Goal: Communication & Community: Answer question/provide support

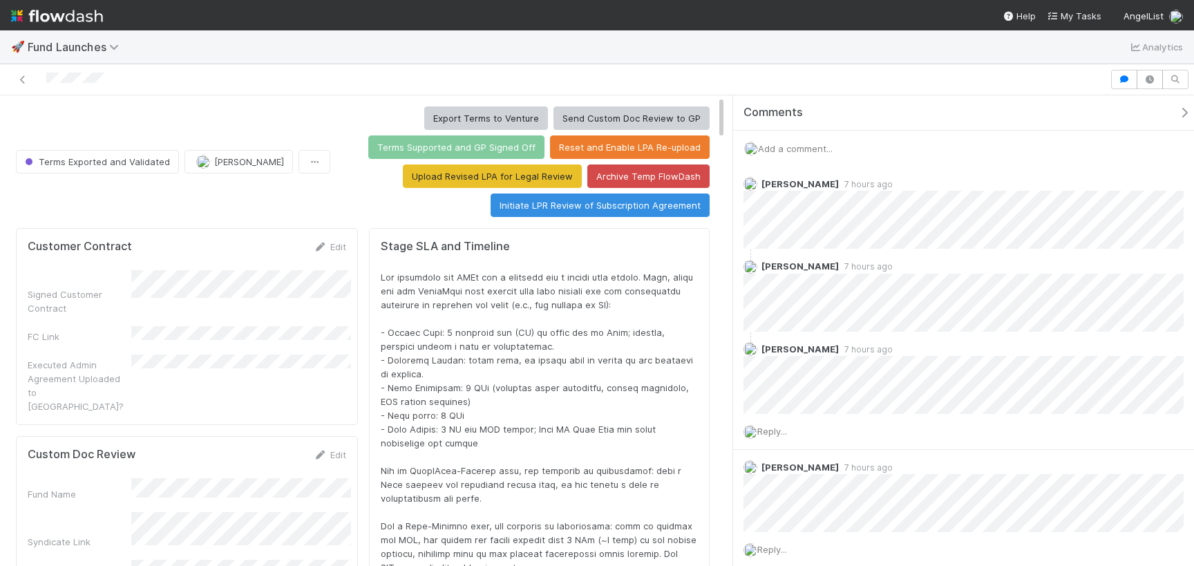
scroll to position [281, 671]
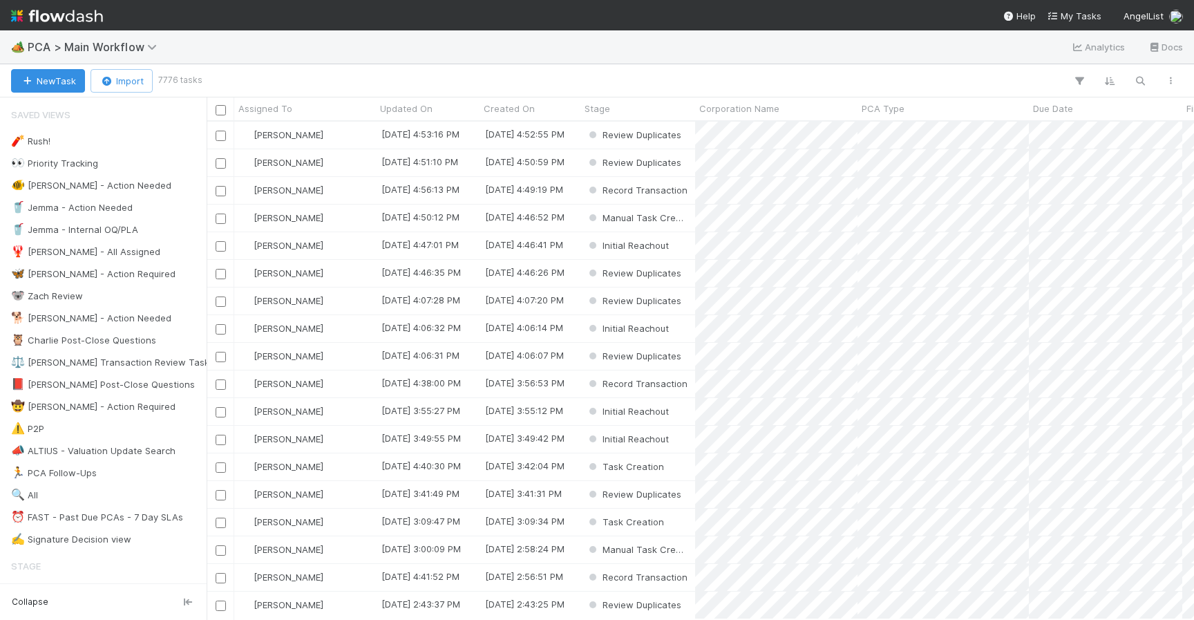
scroll to position [487, 977]
click at [1128, 76] on button "button" at bounding box center [1140, 81] width 25 height 18
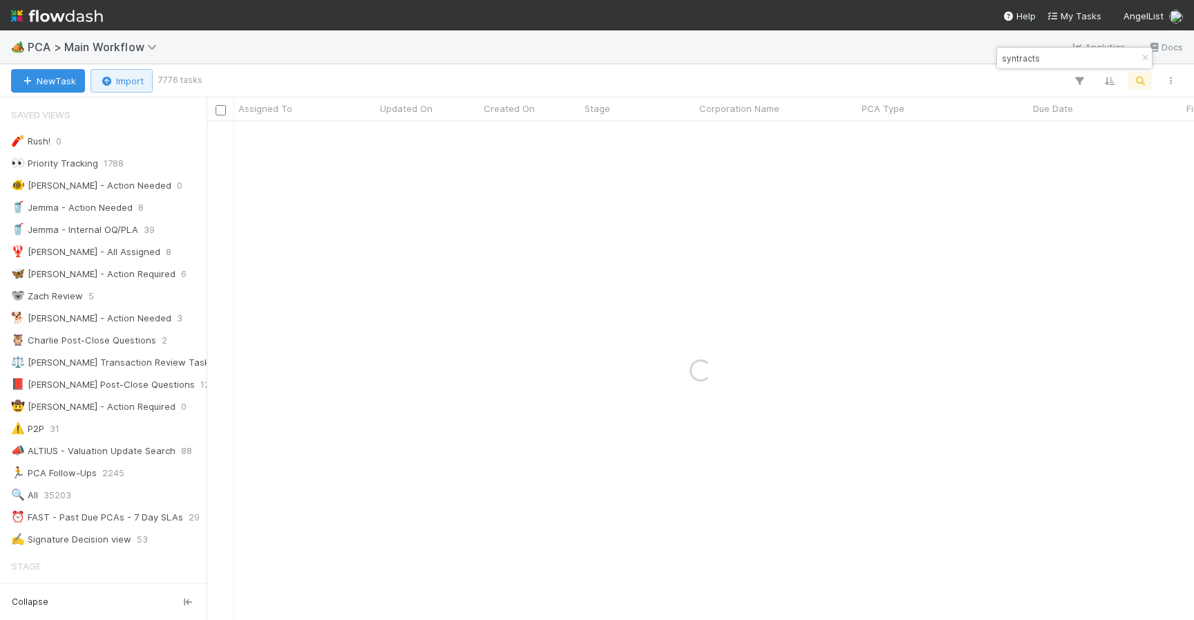
type input "syntracts"
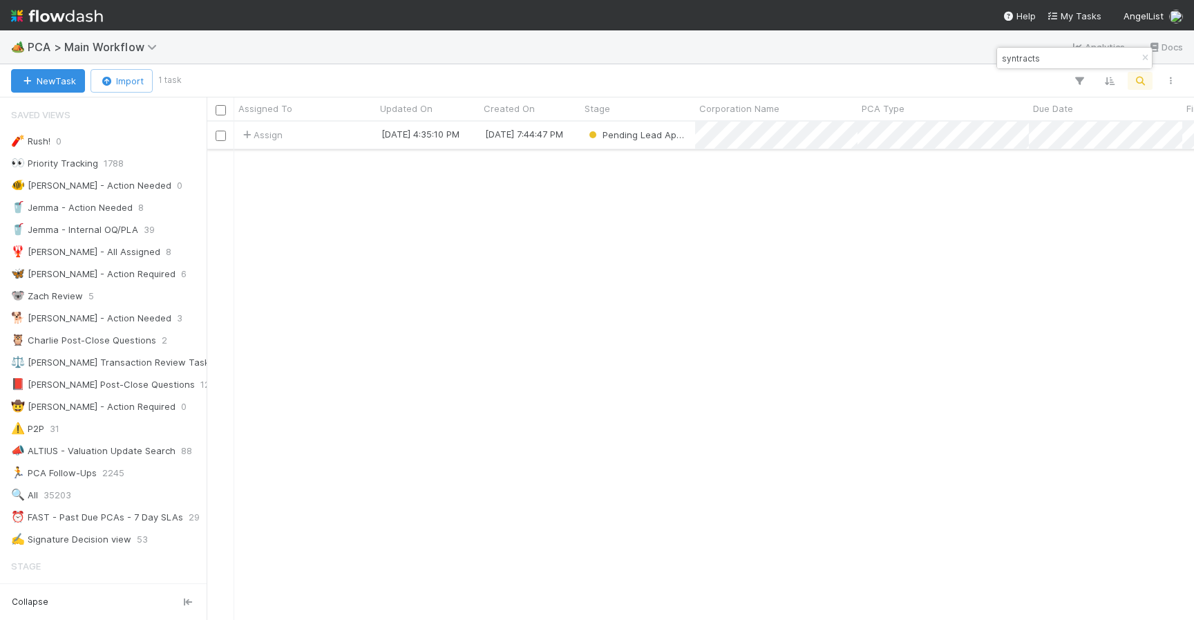
click at [342, 130] on div "Assign" at bounding box center [305, 135] width 142 height 27
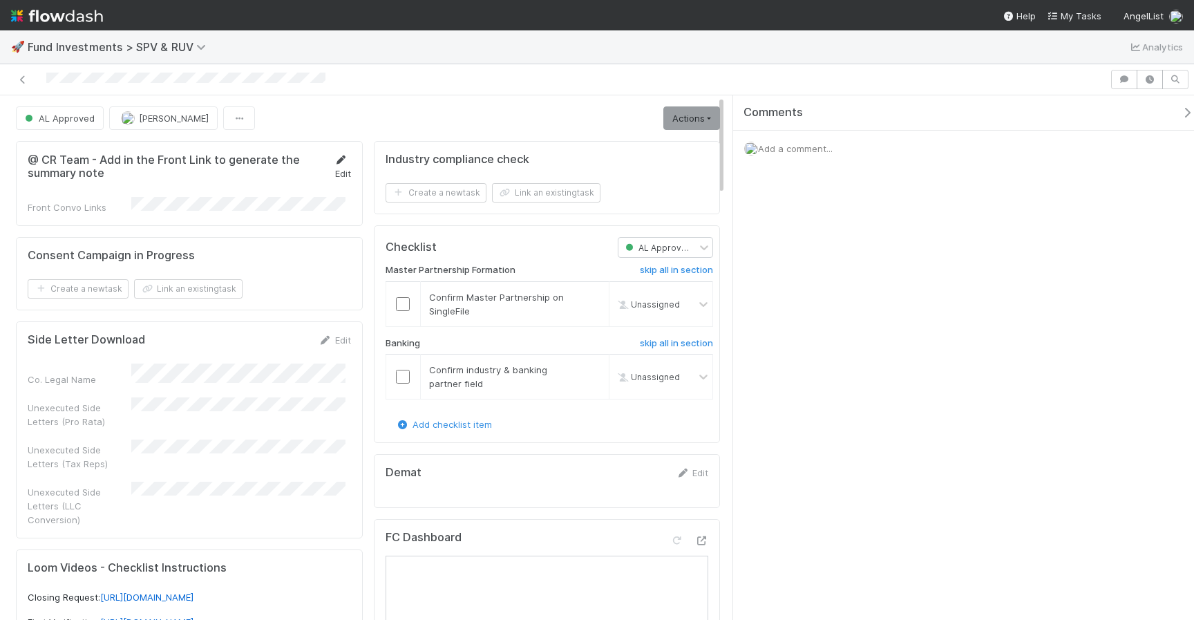
click at [336, 171] on link "Edit" at bounding box center [343, 166] width 17 height 25
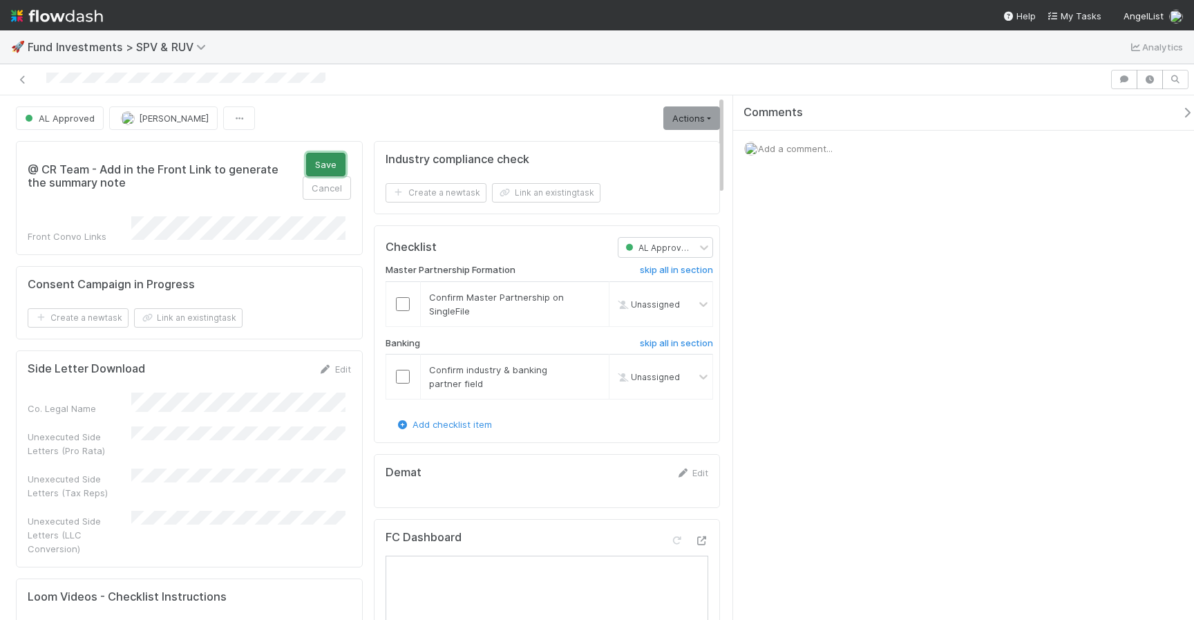
click at [315, 160] on button "Save" at bounding box center [325, 165] width 39 height 24
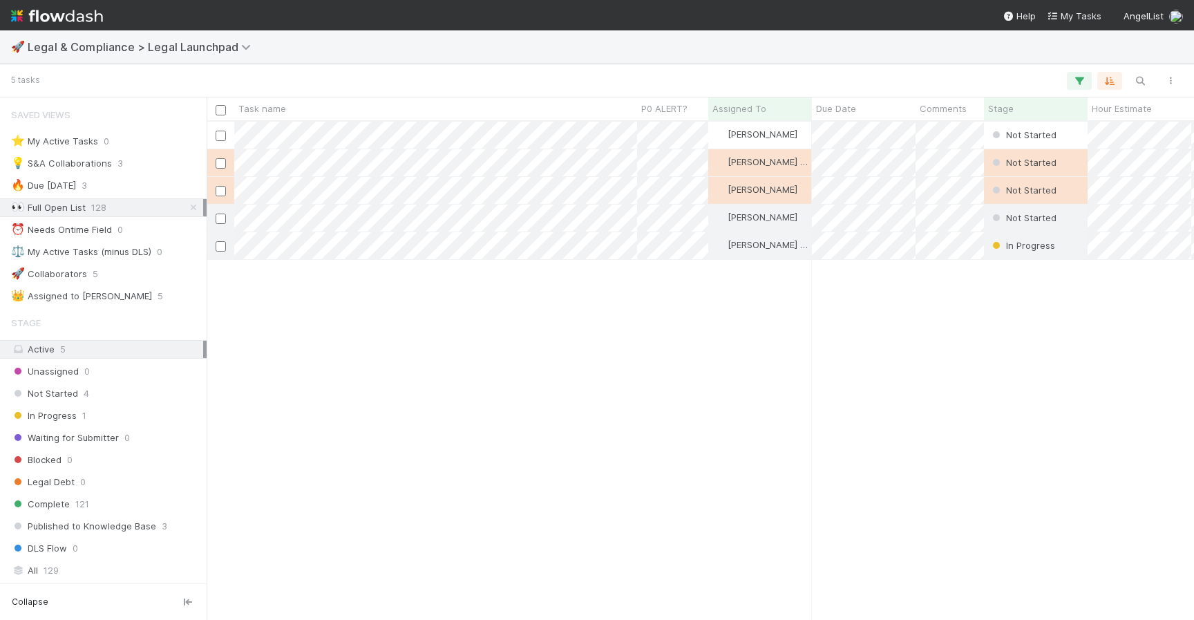
scroll to position [10, 11]
click at [644, 270] on div "Robin Sosnow Not Started 8/20/25, 11:46:31 AM 0 0 1 0 Kate Bridge Not Started 8…" at bounding box center [701, 370] width 988 height 497
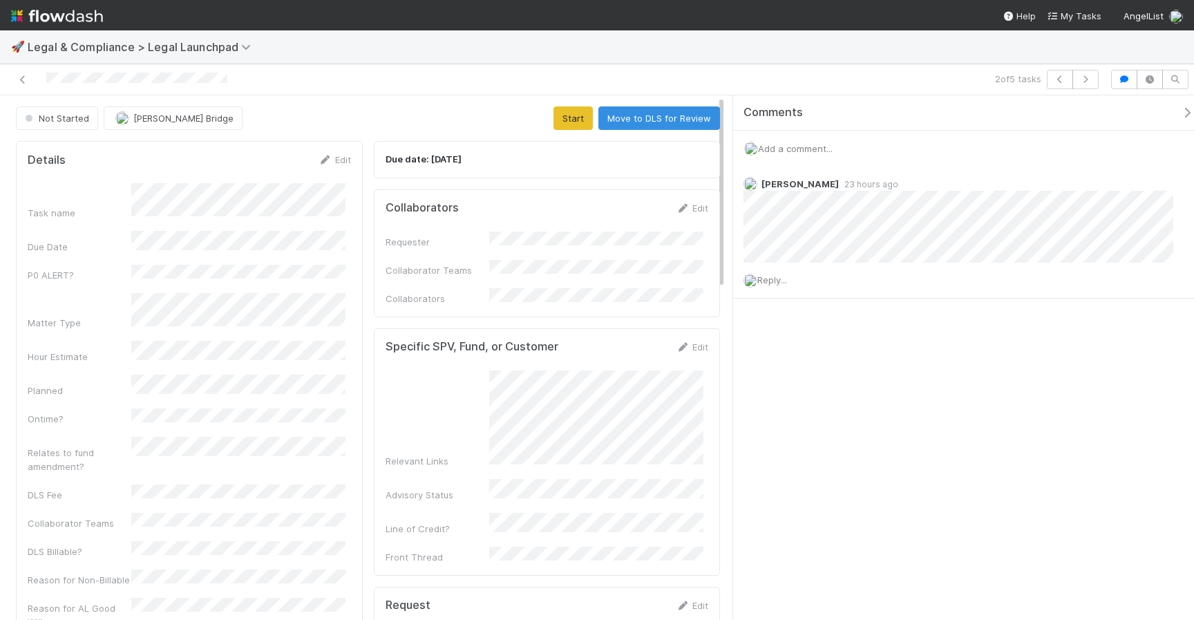
click at [816, 144] on span "Add a comment..." at bounding box center [795, 148] width 75 height 11
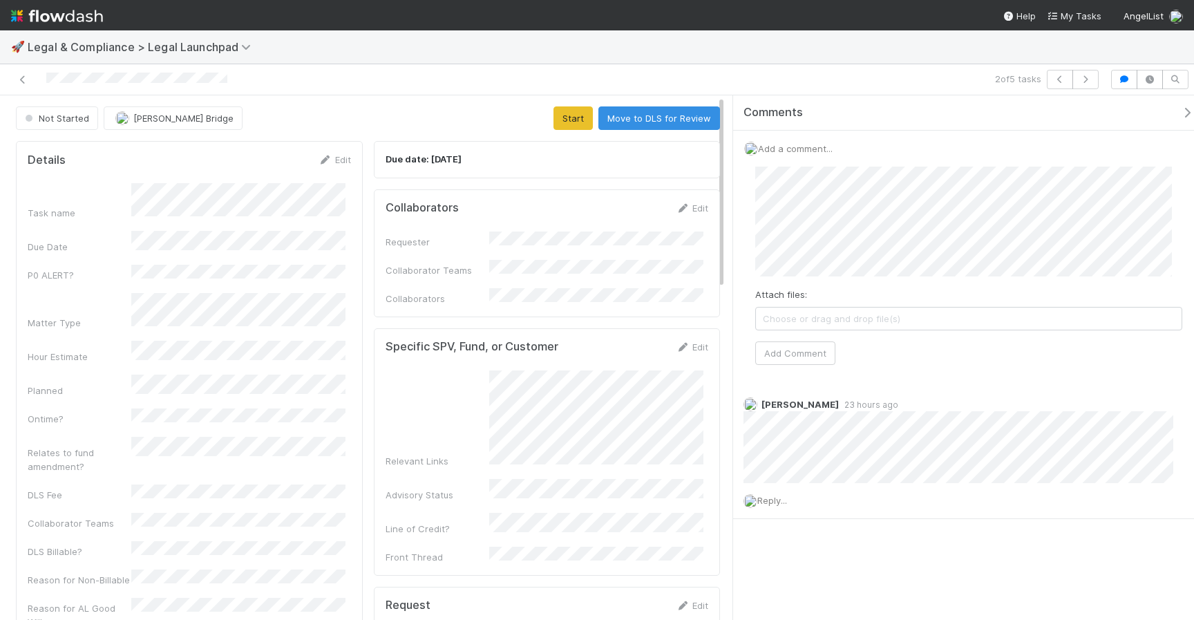
click at [818, 365] on div "Attach files: Choose or drag and drop file(s) Add Comment" at bounding box center [968, 266] width 449 height 221
click at [817, 355] on button "Add Comment" at bounding box center [796, 353] width 80 height 24
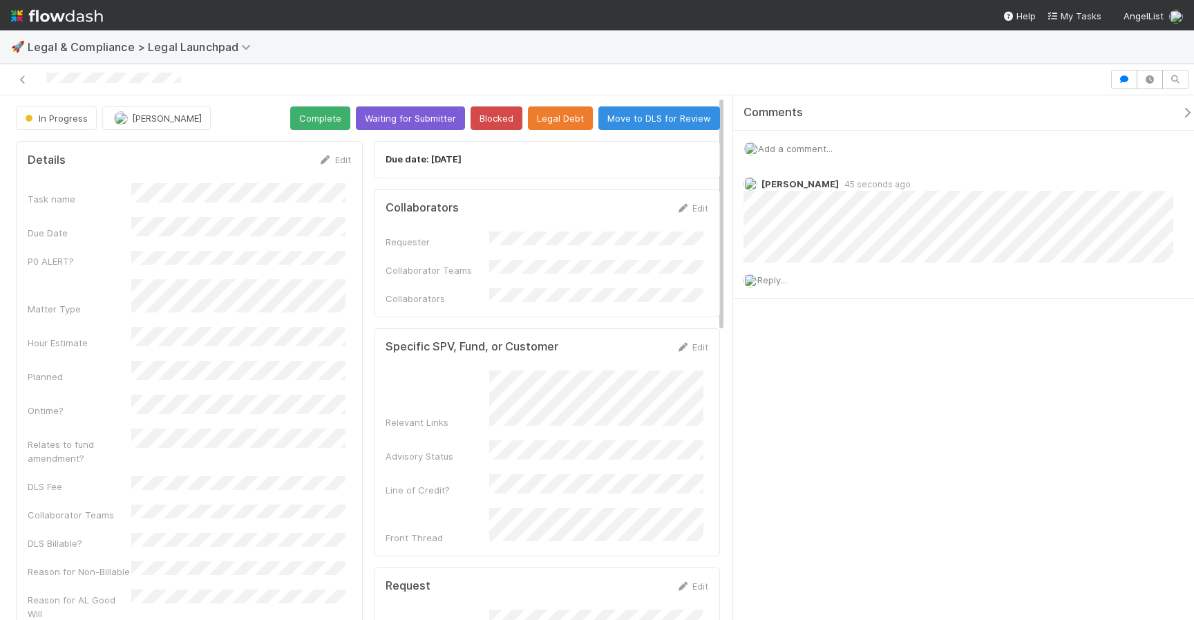
click at [833, 157] on div "Add a comment..." at bounding box center [968, 149] width 471 height 36
click at [828, 152] on span "Add a comment..." at bounding box center [795, 148] width 75 height 11
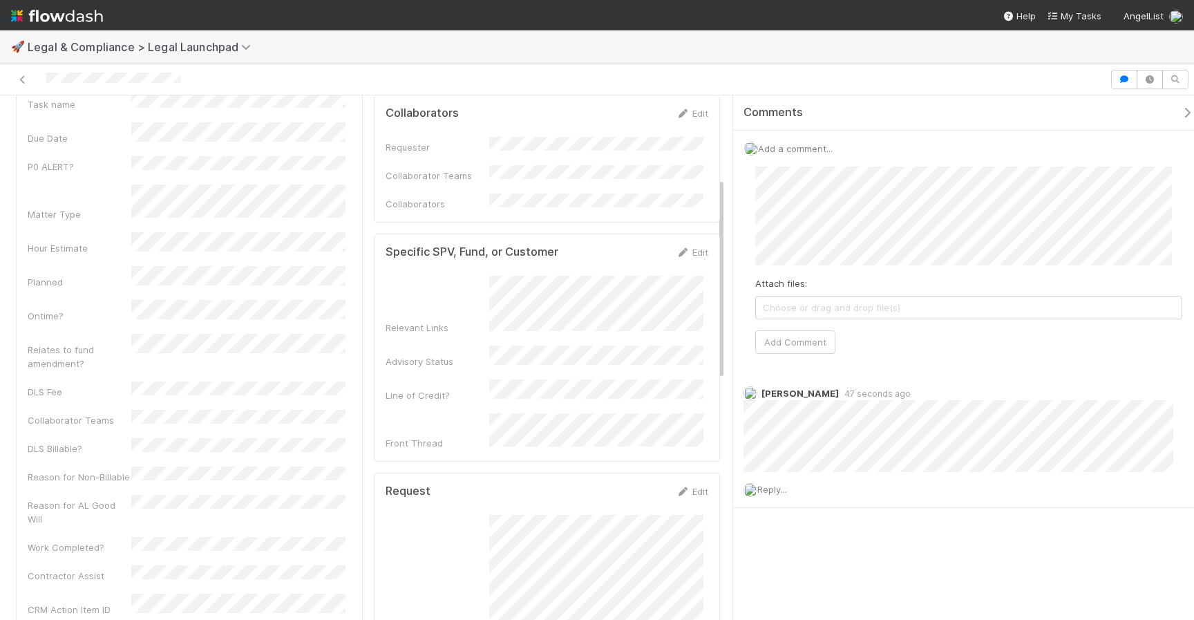
scroll to position [240, 0]
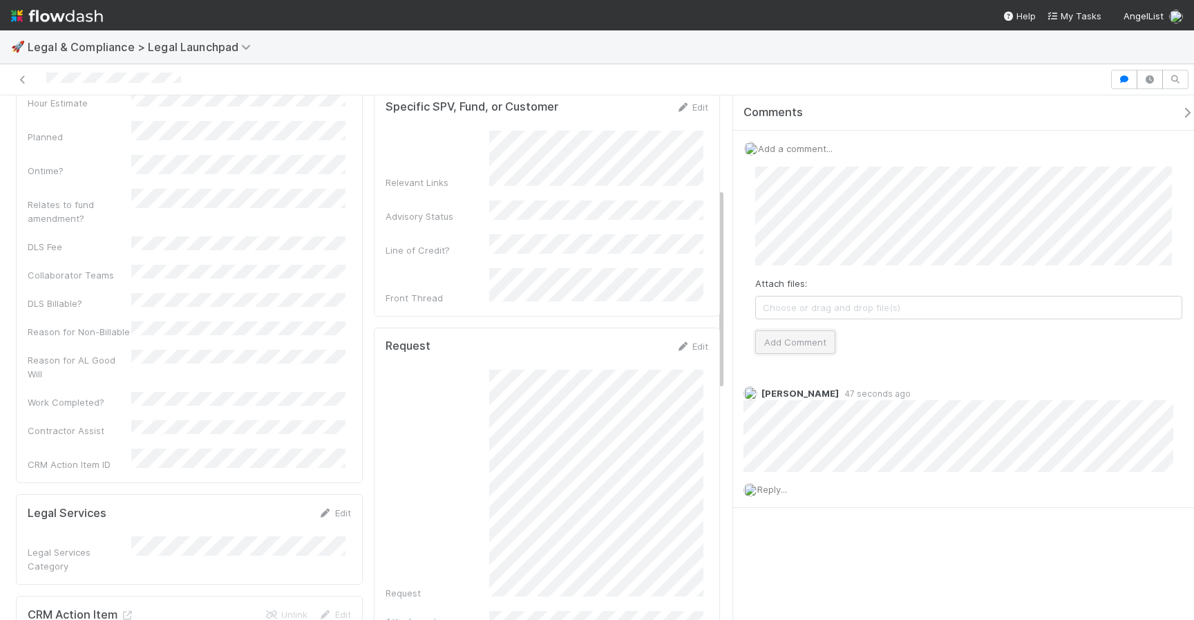
click at [814, 339] on button "Add Comment" at bounding box center [796, 342] width 80 height 24
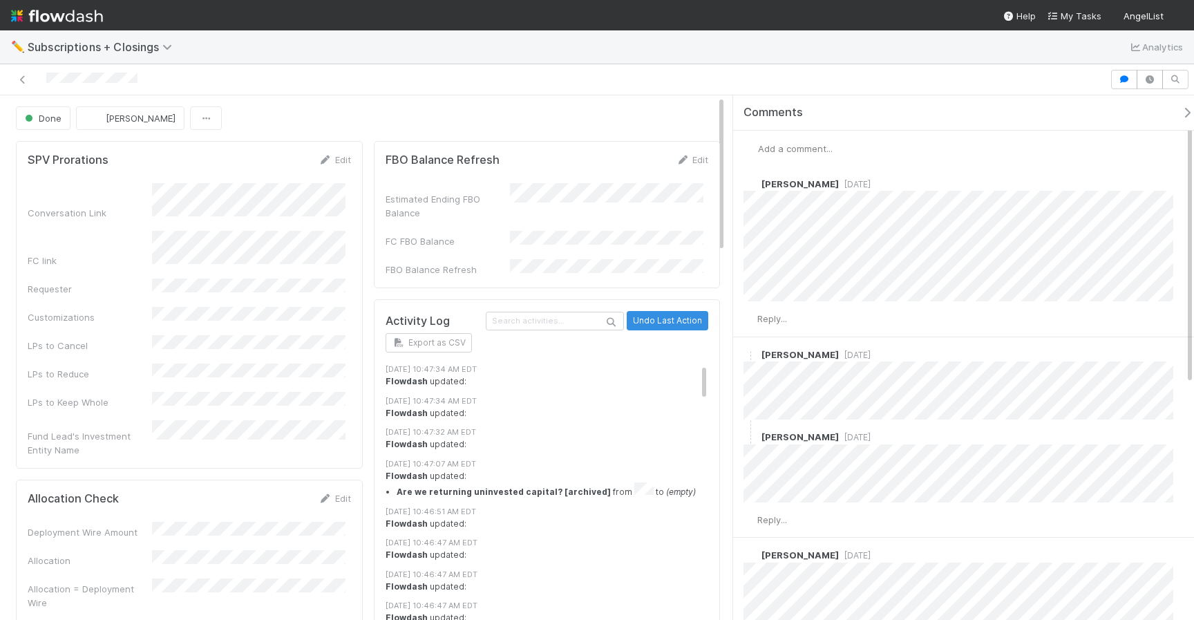
click at [720, 106] on div "Done [PERSON_NAME]" at bounding box center [368, 118] width 736 height 24
drag, startPoint x: 720, startPoint y: 106, endPoint x: 720, endPoint y: 95, distance: 11.1
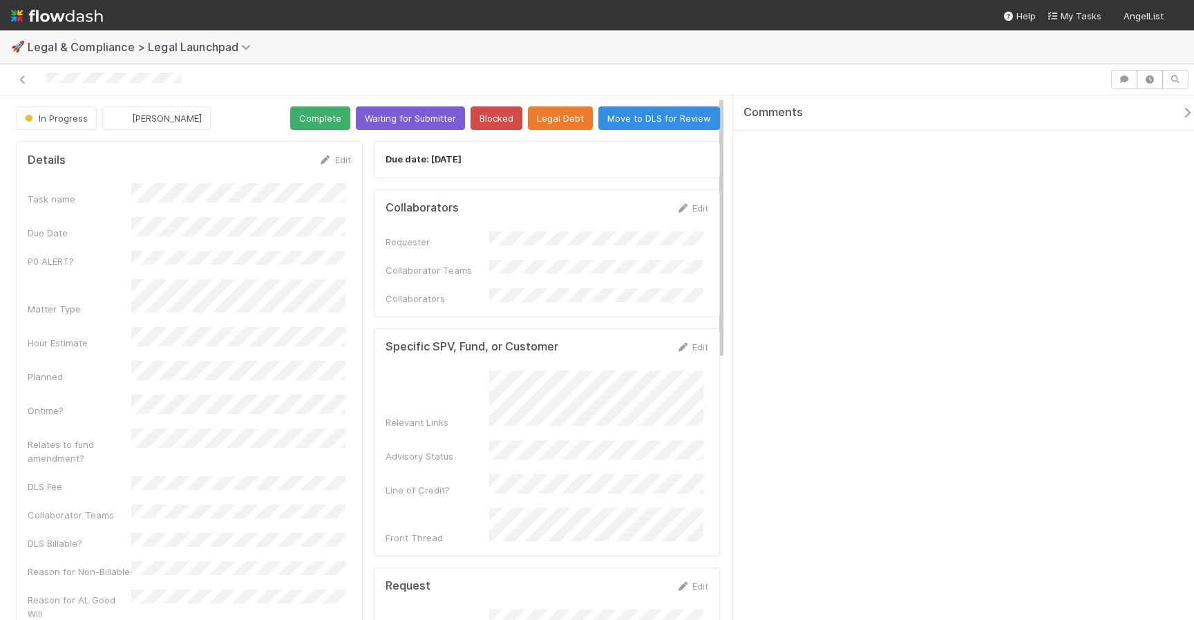
click at [800, 174] on div "Comments" at bounding box center [963, 357] width 461 height 525
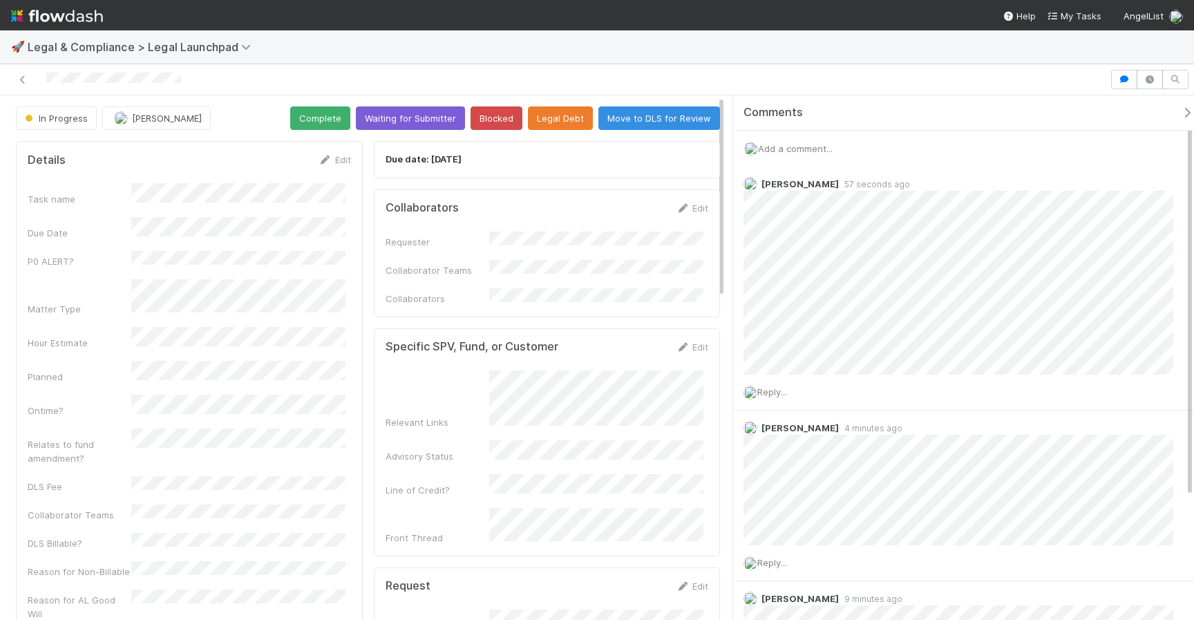
click at [800, 147] on span "Add a comment..." at bounding box center [795, 148] width 75 height 11
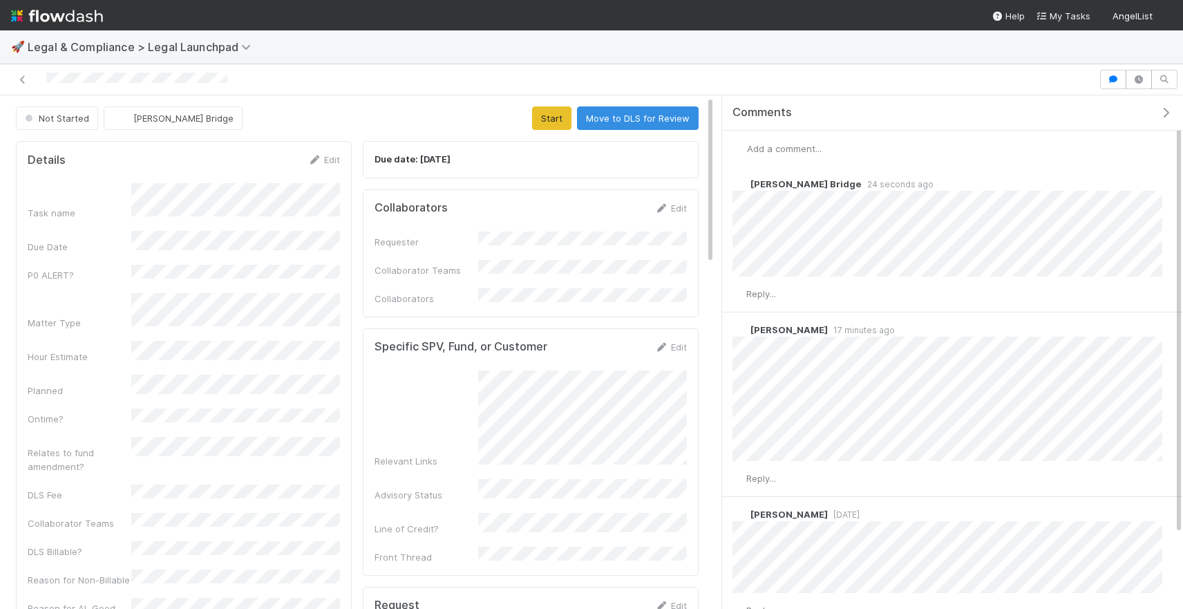
click at [785, 150] on span "Add a comment..." at bounding box center [784, 148] width 75 height 11
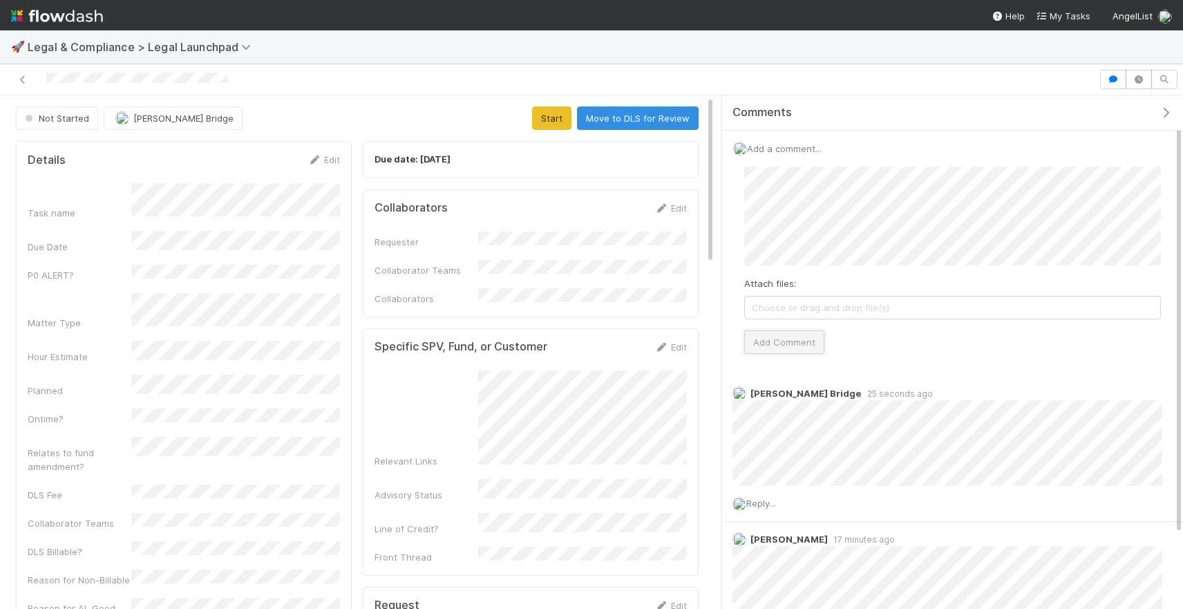
click at [779, 341] on button "Add Comment" at bounding box center [784, 342] width 80 height 24
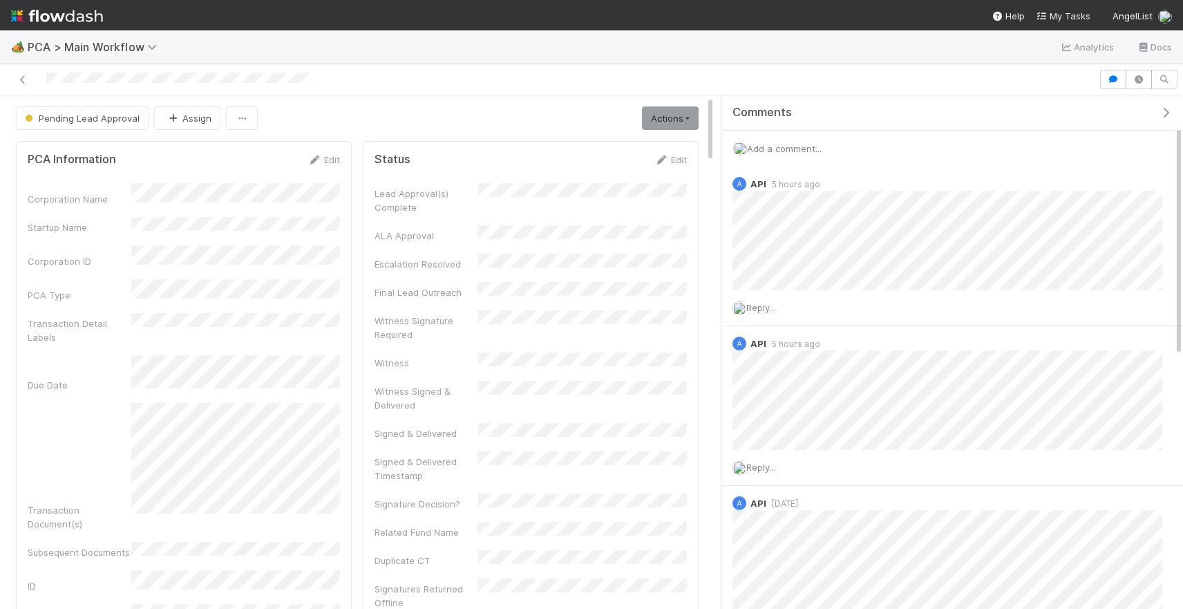
click at [812, 151] on span "Add a comment..." at bounding box center [784, 148] width 75 height 11
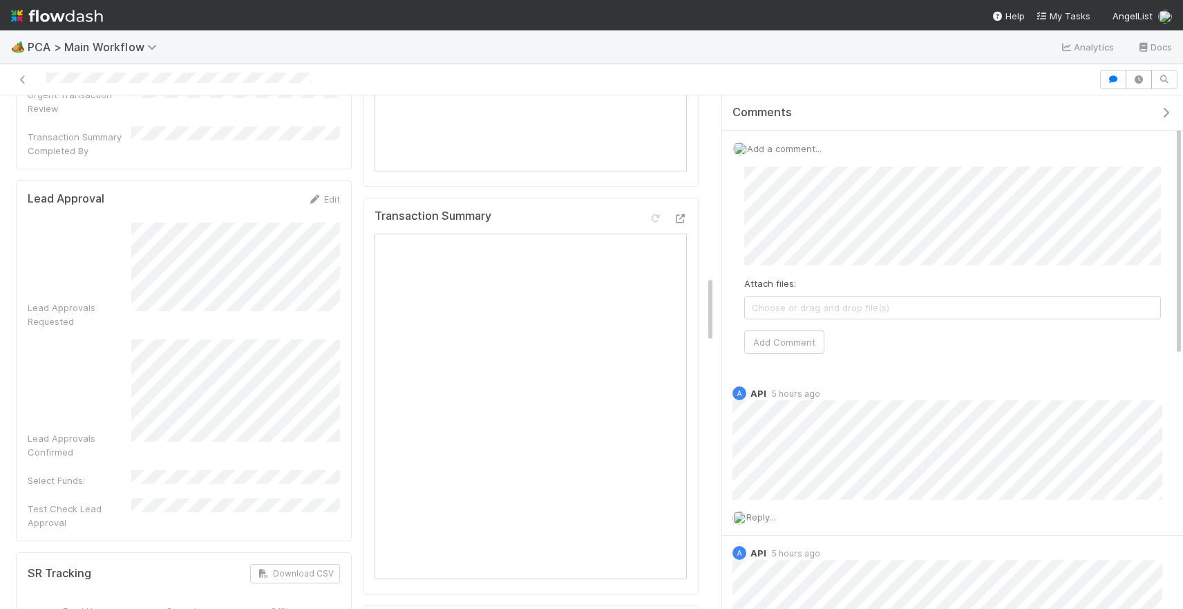
scroll to position [1380, 0]
click at [792, 330] on button "Add Comment" at bounding box center [784, 342] width 80 height 24
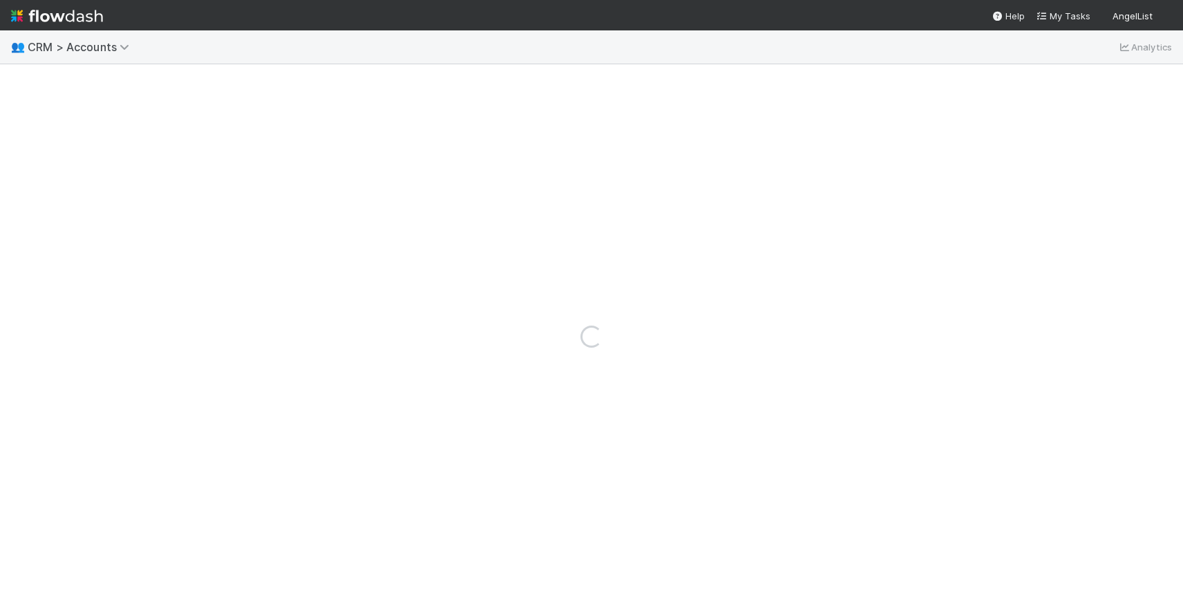
click at [1017, 61] on div "👥 CRM > Accounts Analytics" at bounding box center [591, 46] width 1183 height 33
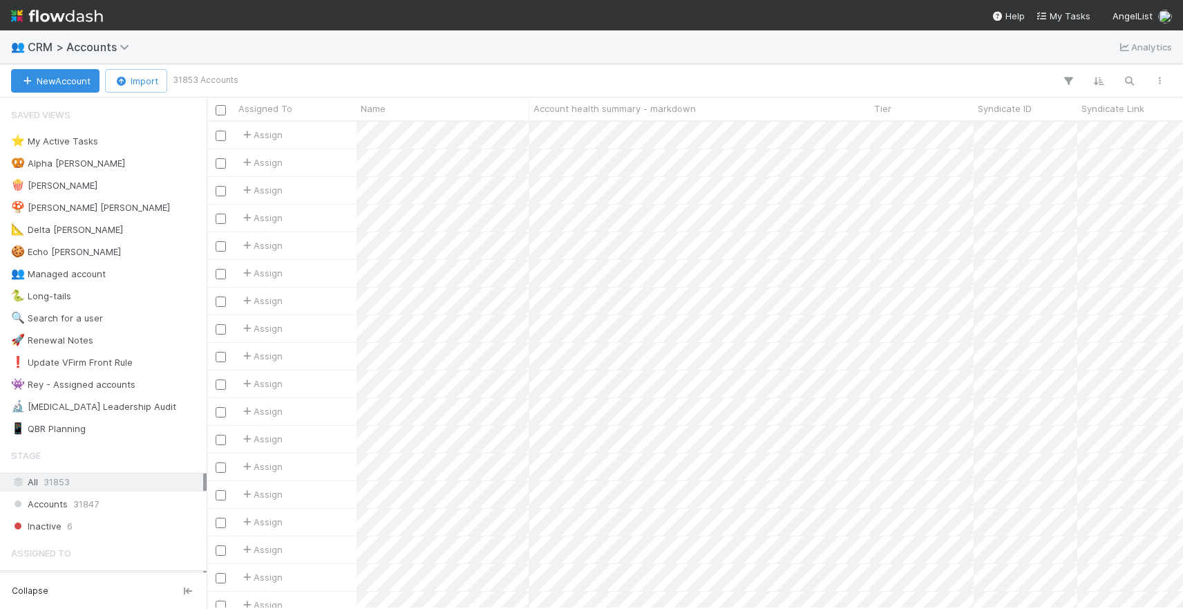
scroll to position [487, 977]
click at [1134, 72] on button "button" at bounding box center [1129, 81] width 25 height 18
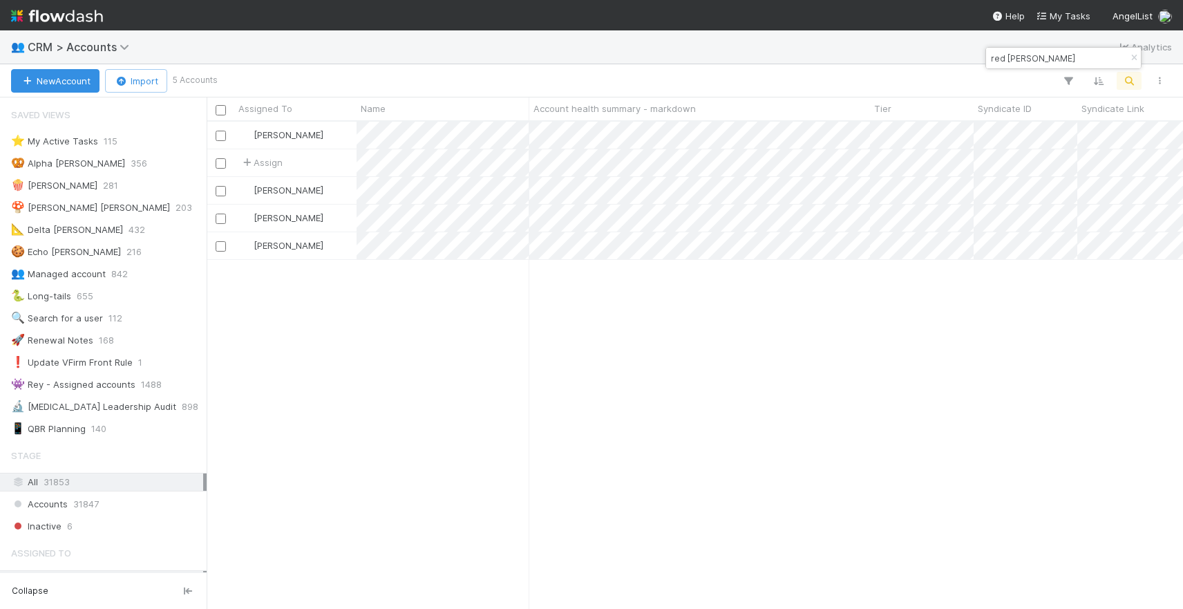
type input "red beard"
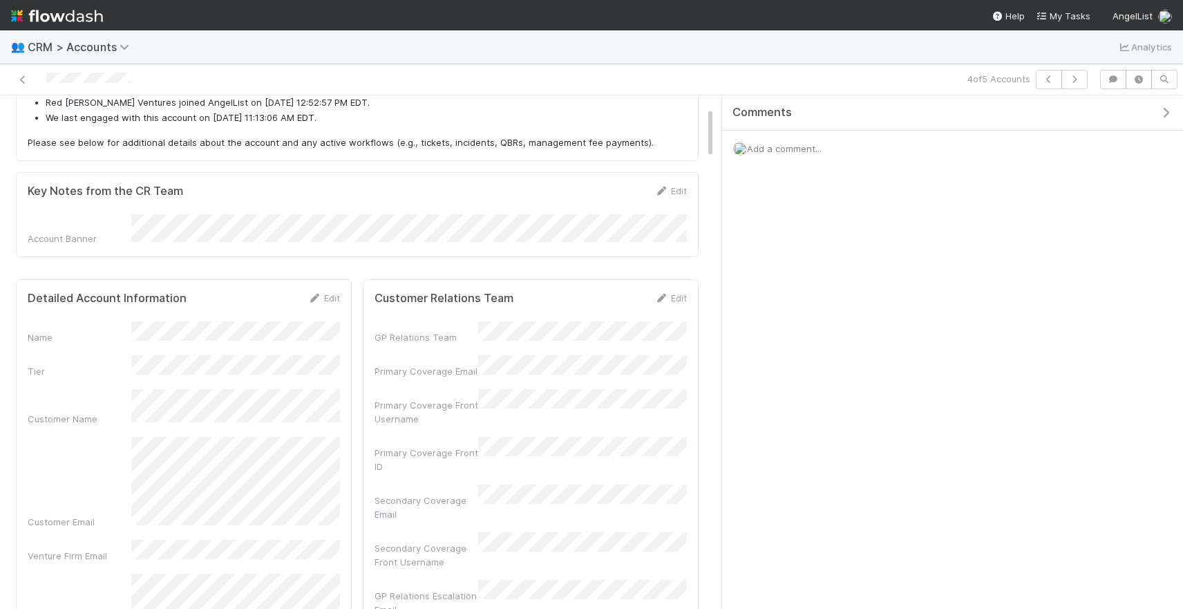
scroll to position [218, 0]
